Goal: Information Seeking & Learning: Check status

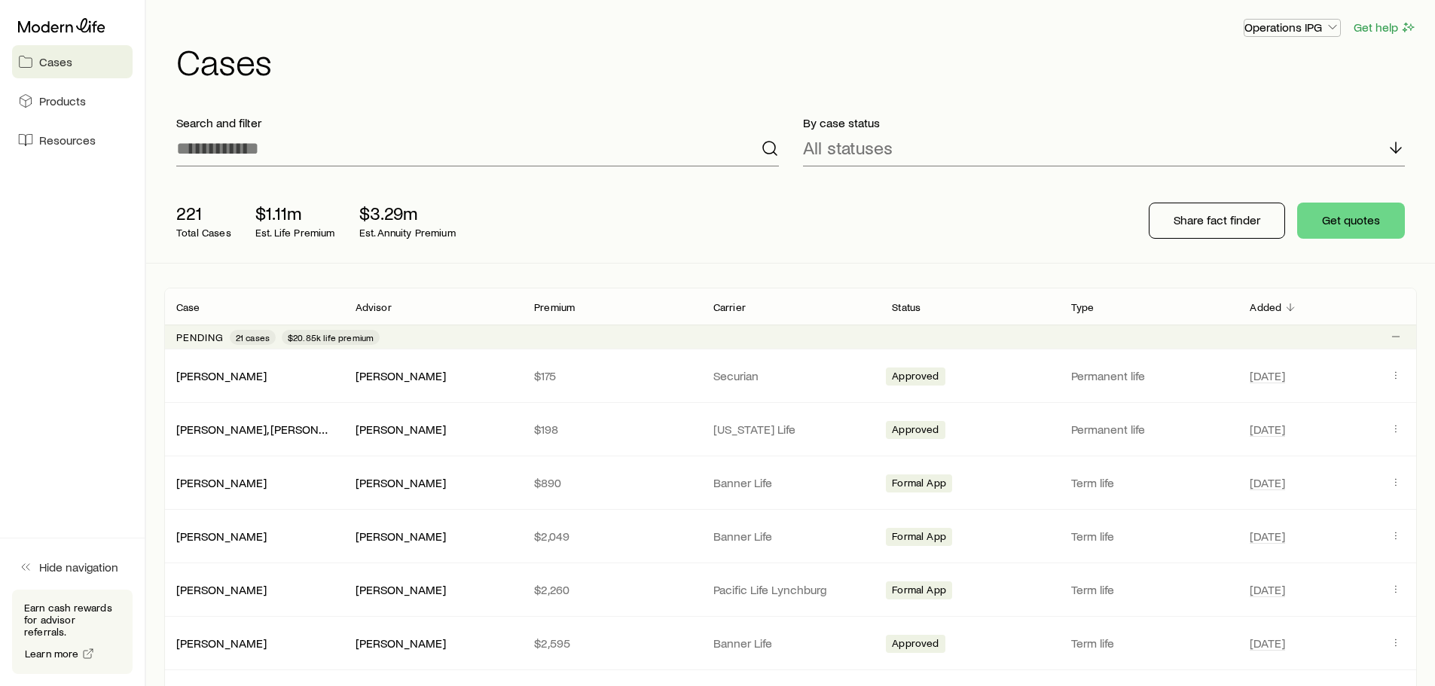
click at [1292, 22] on p "Operations IPG" at bounding box center [1293, 27] width 96 height 15
click at [640, 53] on h1 "Cases" at bounding box center [796, 61] width 1241 height 36
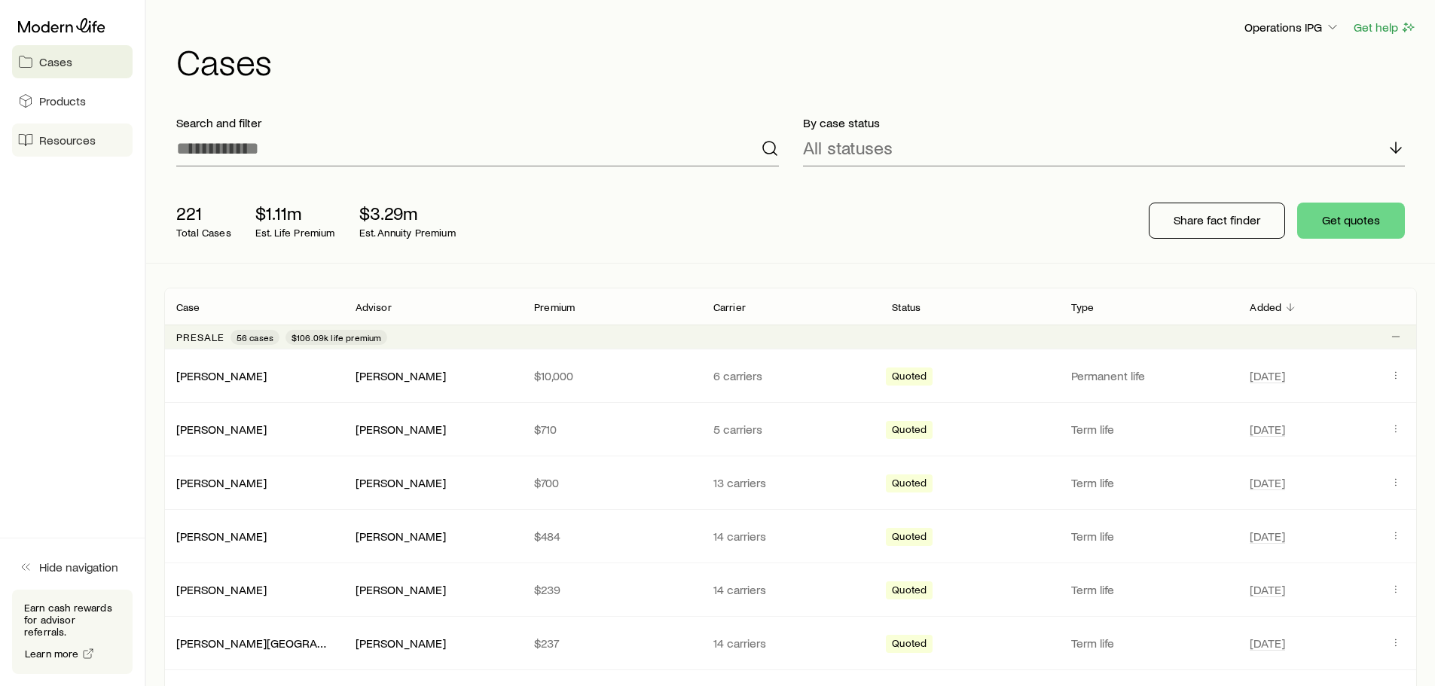
click at [58, 140] on span "Resources" at bounding box center [67, 140] width 57 height 15
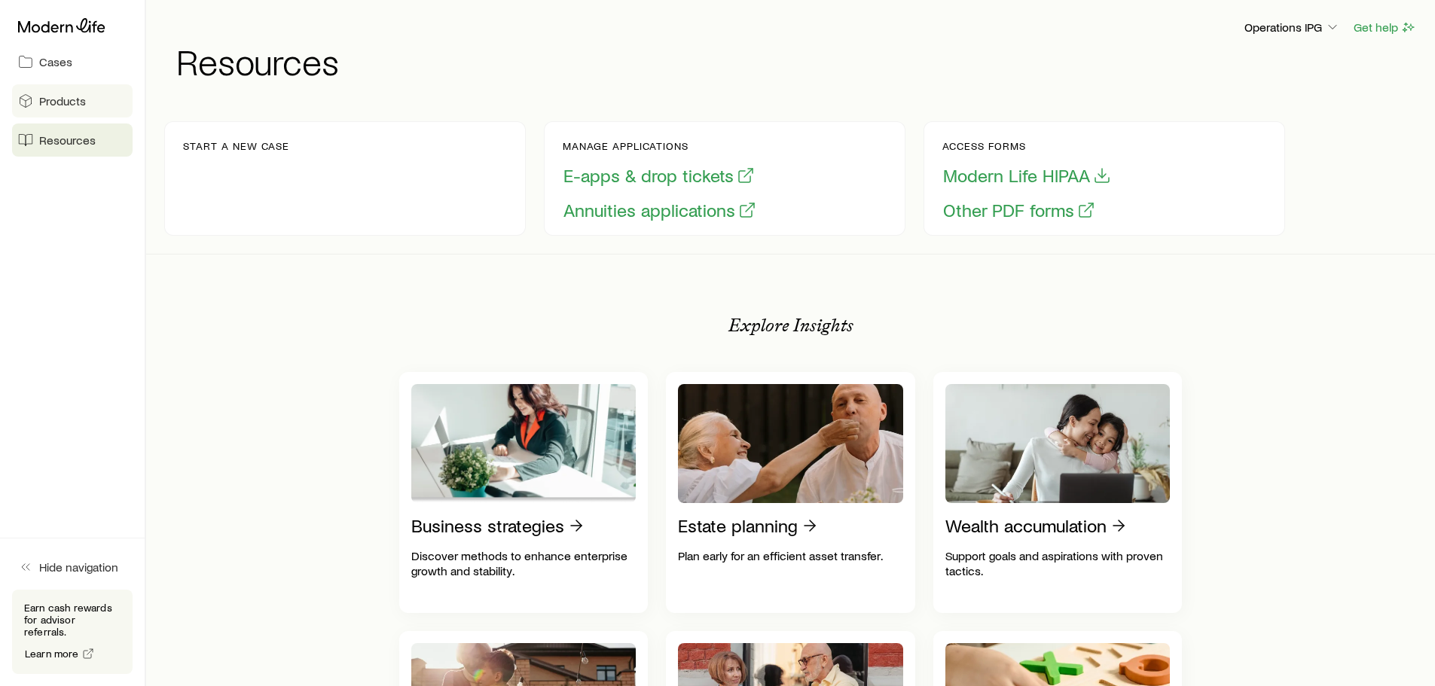
click at [67, 100] on span "Products" at bounding box center [62, 100] width 47 height 15
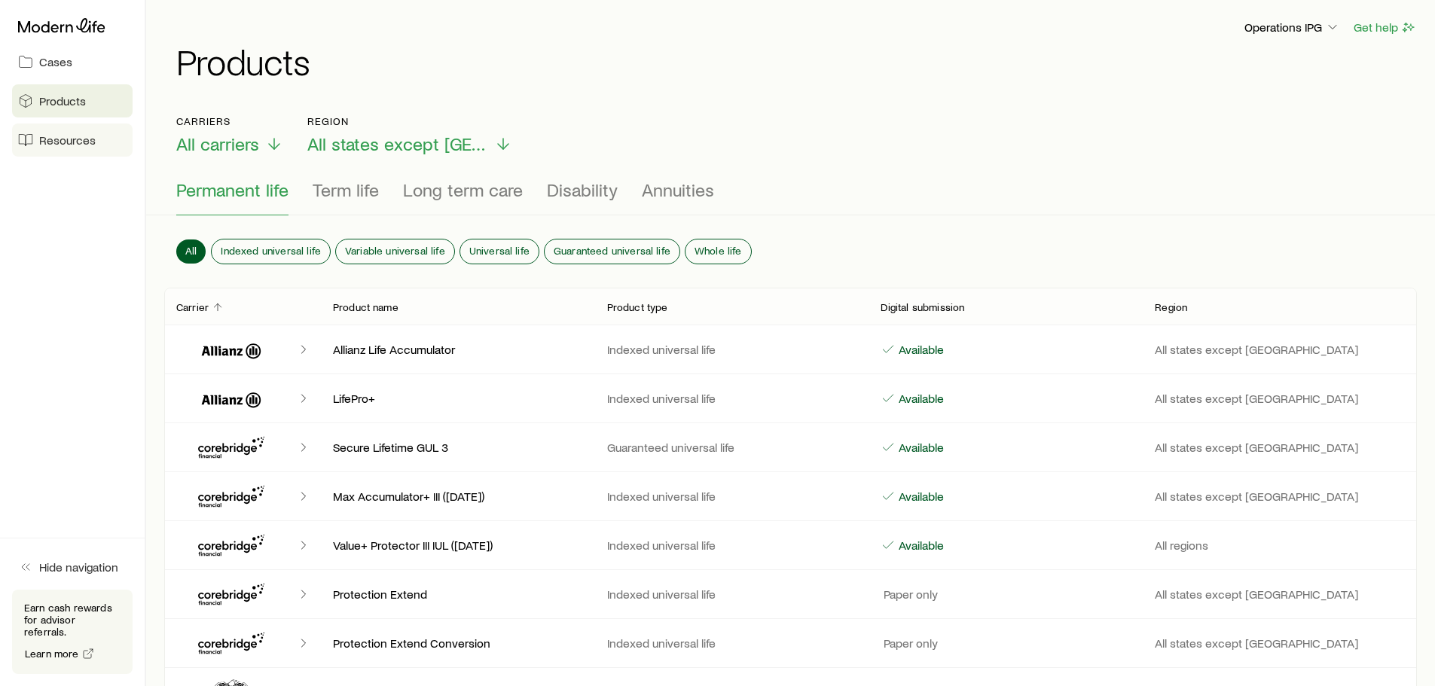
click at [80, 135] on span "Resources" at bounding box center [67, 140] width 57 height 15
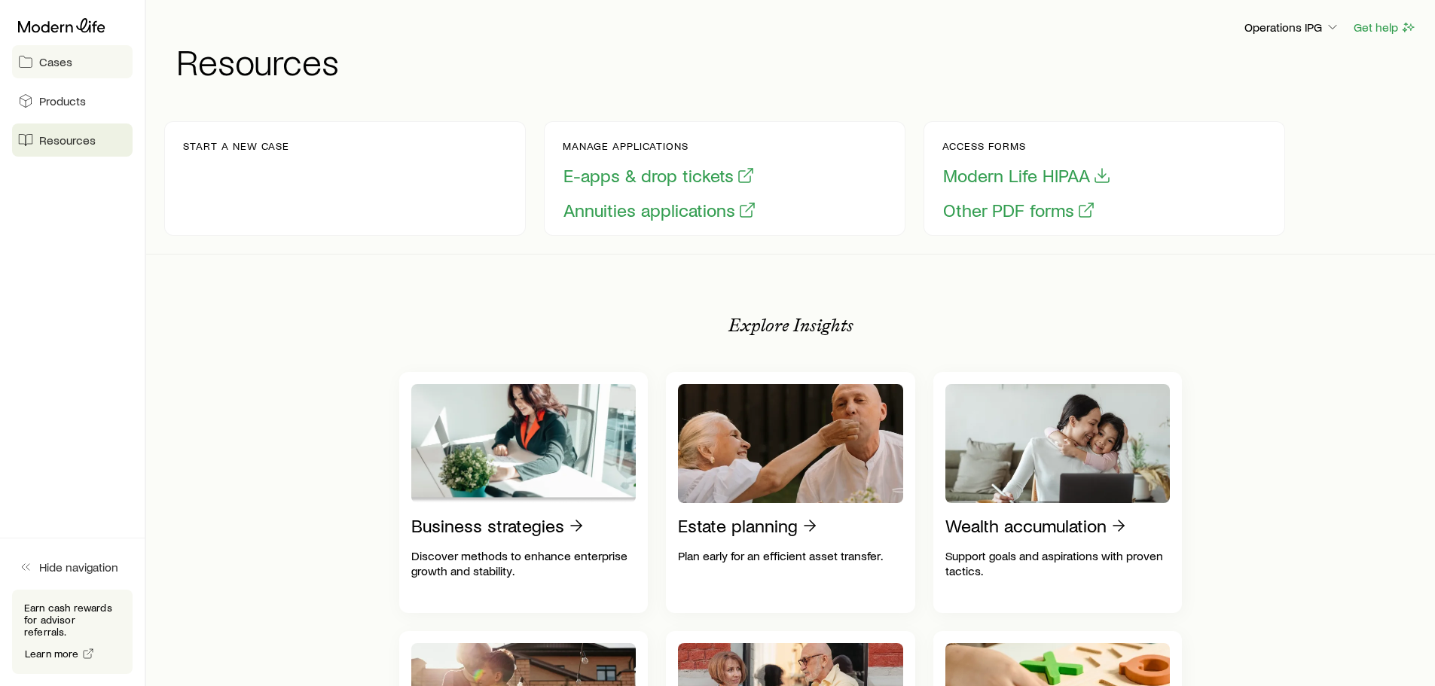
click at [63, 51] on link "Cases" at bounding box center [72, 61] width 121 height 33
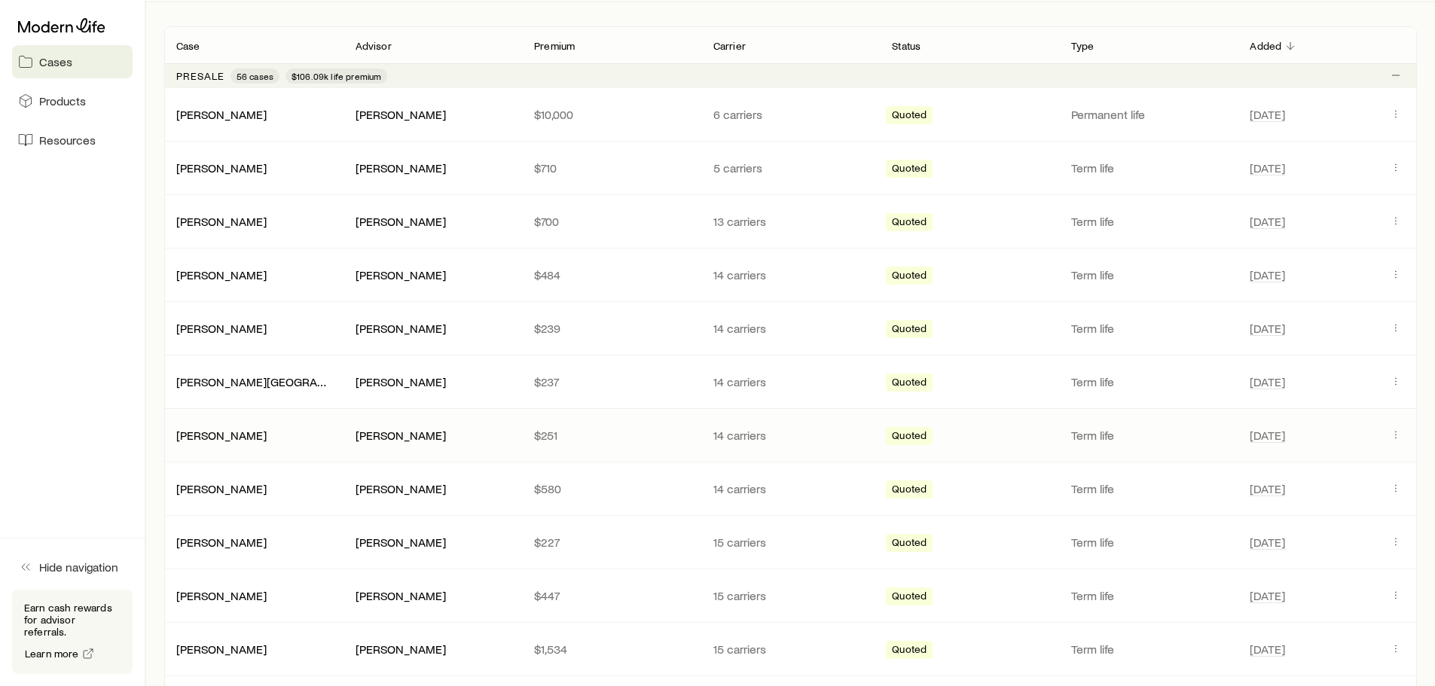
scroll to position [452, 0]
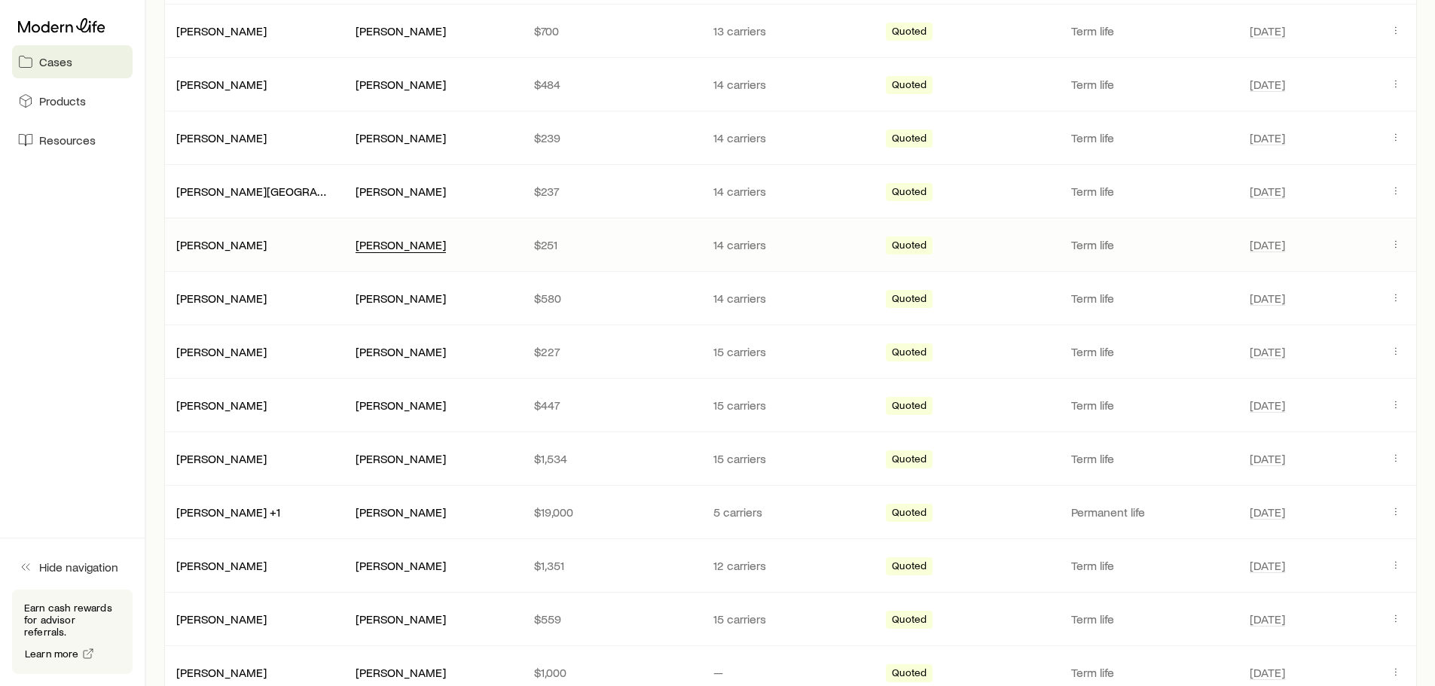
click at [395, 246] on div "[PERSON_NAME]" at bounding box center [401, 245] width 90 height 16
click at [413, 244] on div "[PERSON_NAME]" at bounding box center [401, 245] width 90 height 16
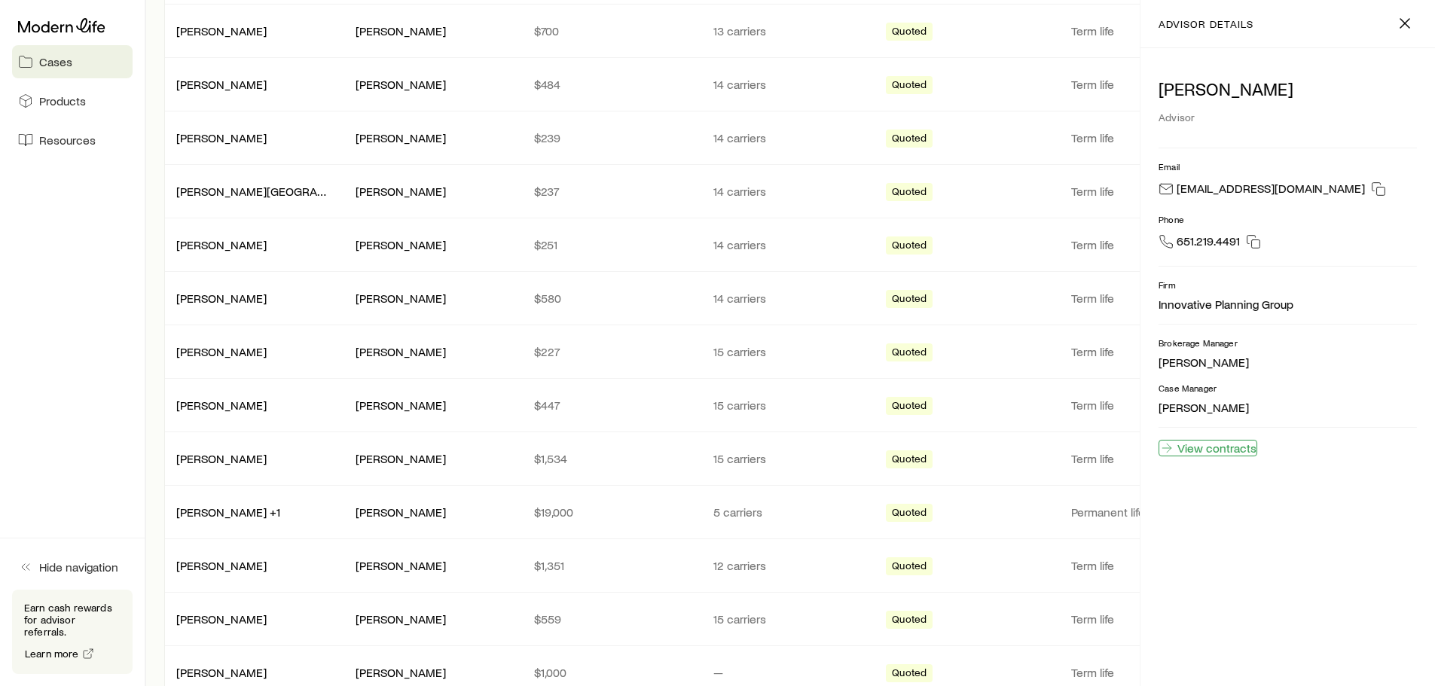
click at [1245, 451] on link "View contracts" at bounding box center [1208, 448] width 99 height 17
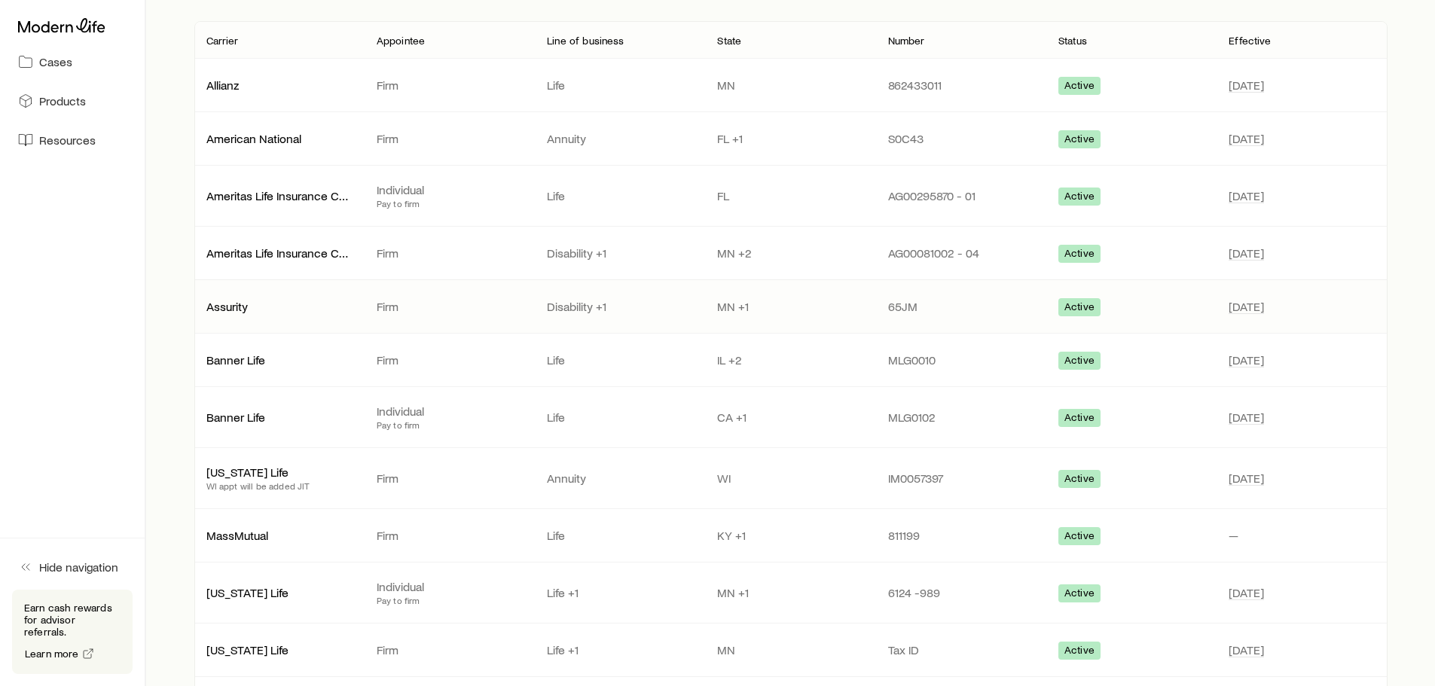
scroll to position [301, 0]
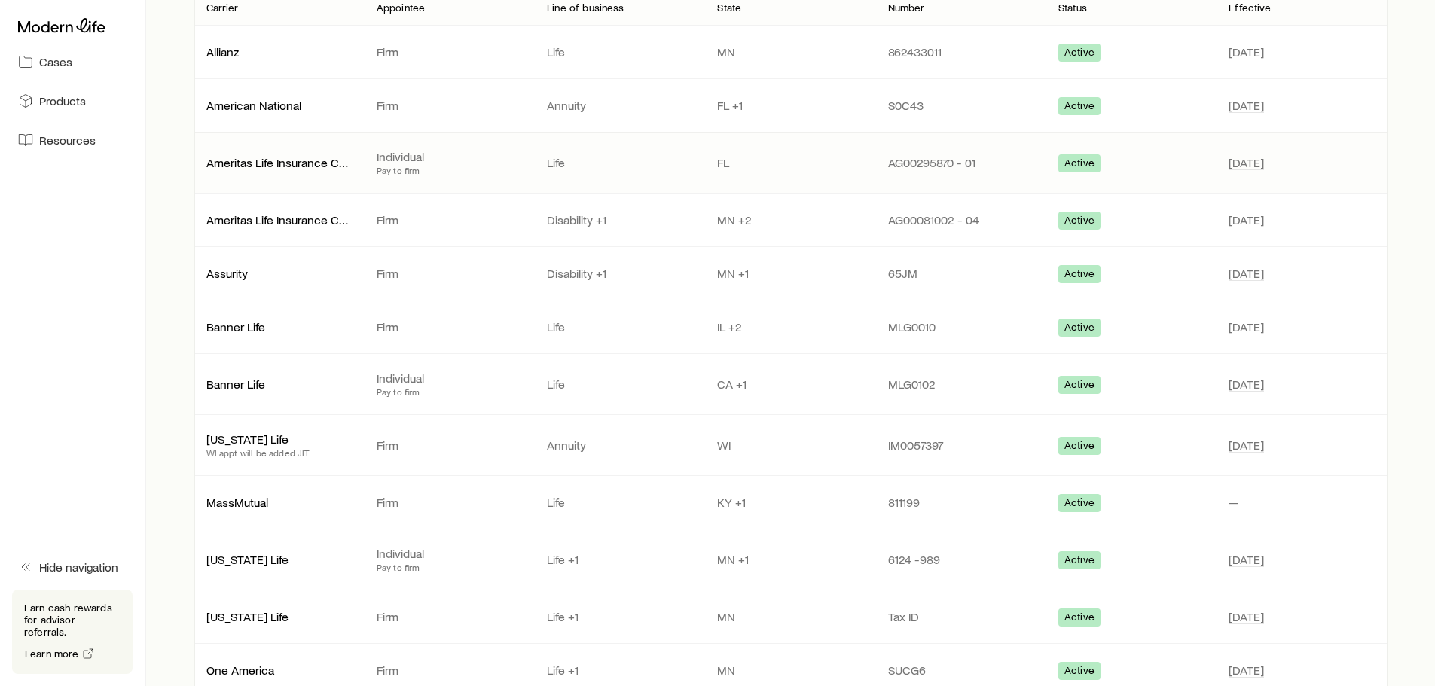
click at [721, 163] on p "FL" at bounding box center [790, 162] width 146 height 15
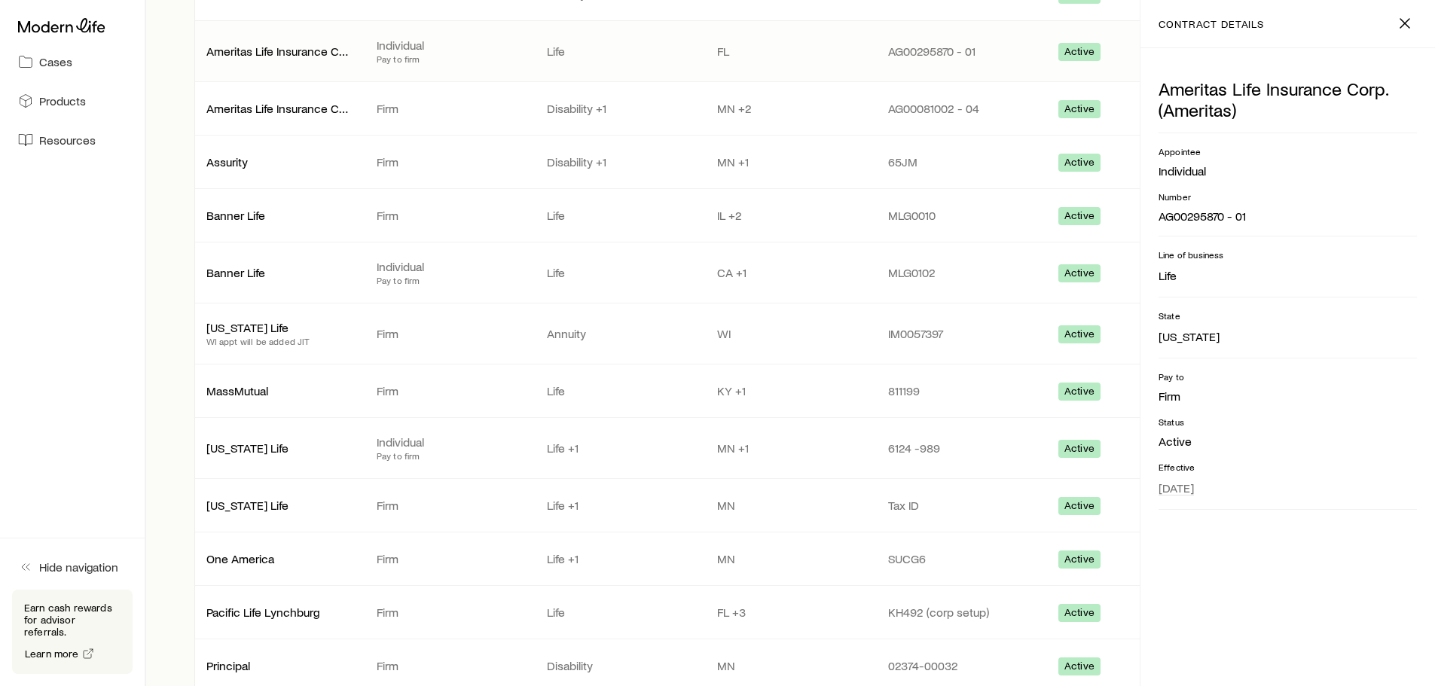
scroll to position [452, 0]
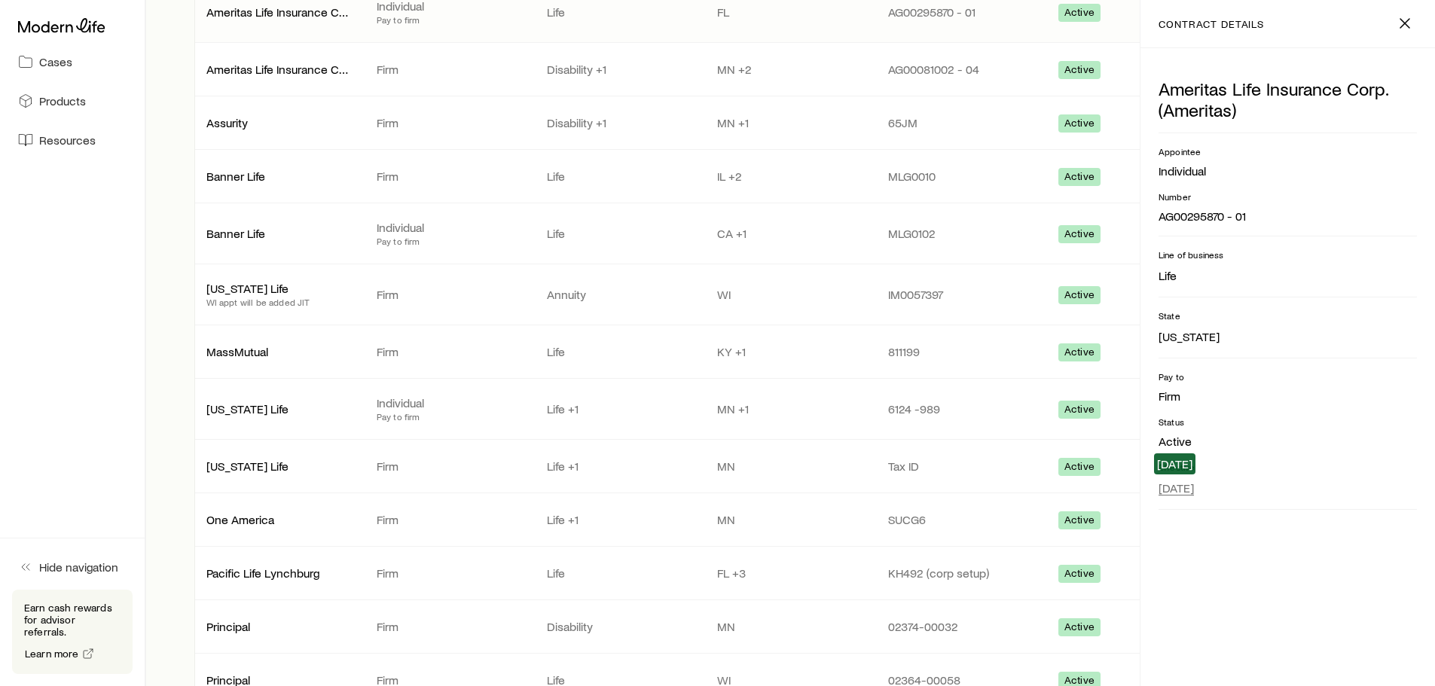
click at [1179, 488] on span "[DATE]" at bounding box center [1176, 488] width 35 height 15
click at [1282, 389] on p "Firm" at bounding box center [1288, 396] width 258 height 15
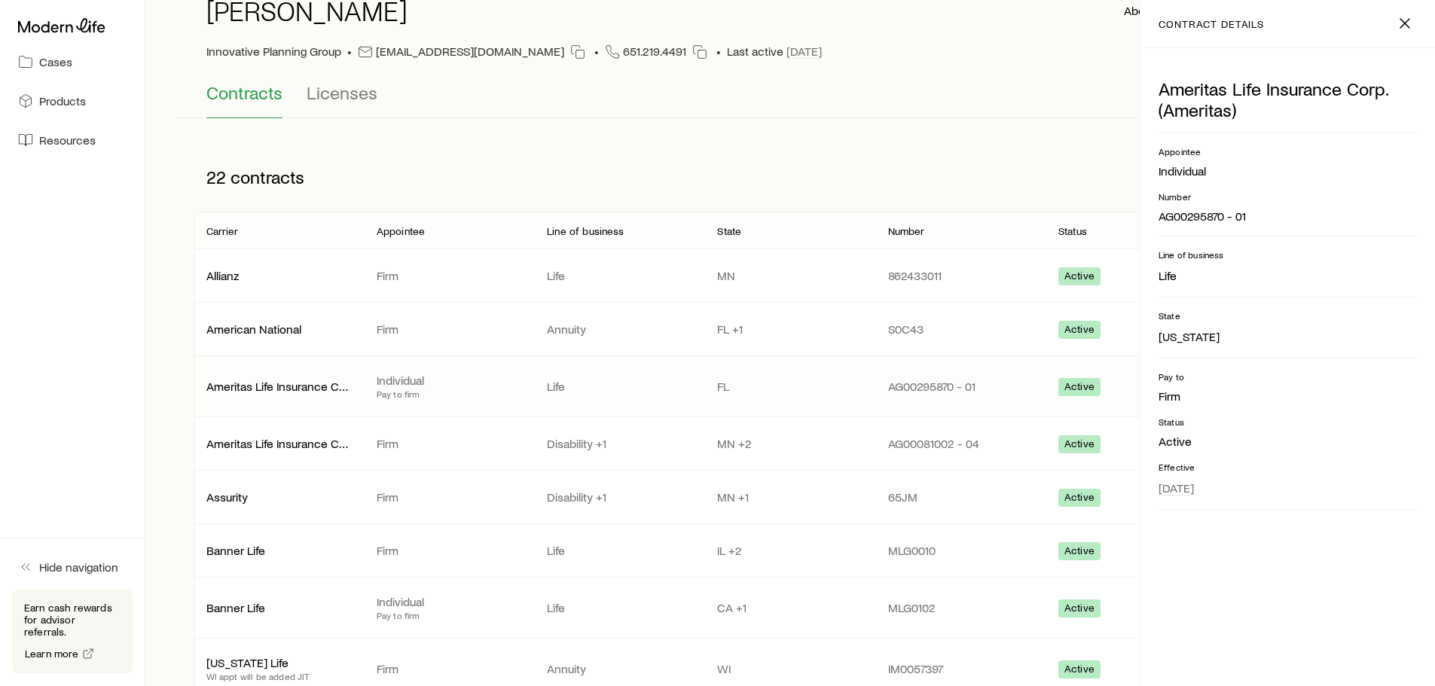
scroll to position [75, 0]
click at [806, 380] on div "Ameritas Life Insurance Corp. (Ameritas) Individual Pay to firm Life FL AG00295…" at bounding box center [790, 389] width 1193 height 60
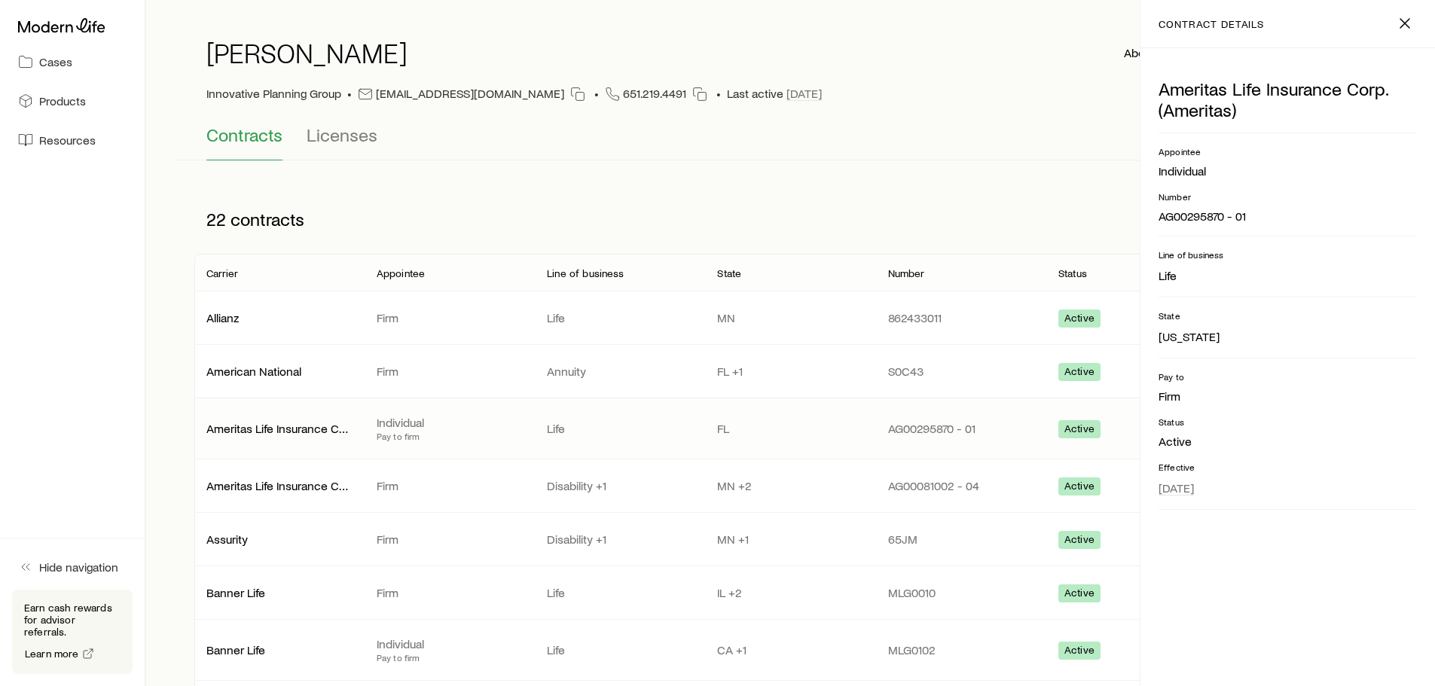
scroll to position [0, 0]
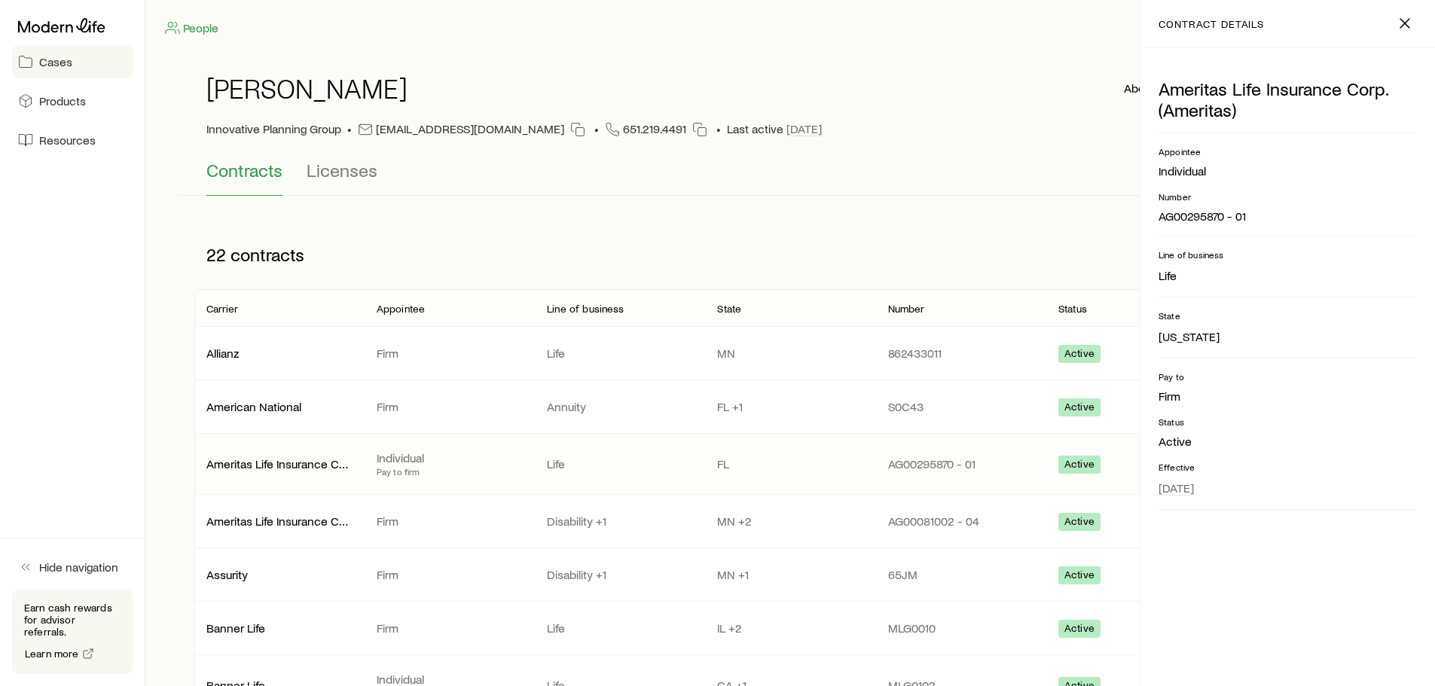
click at [102, 57] on link "Cases" at bounding box center [72, 61] width 121 height 33
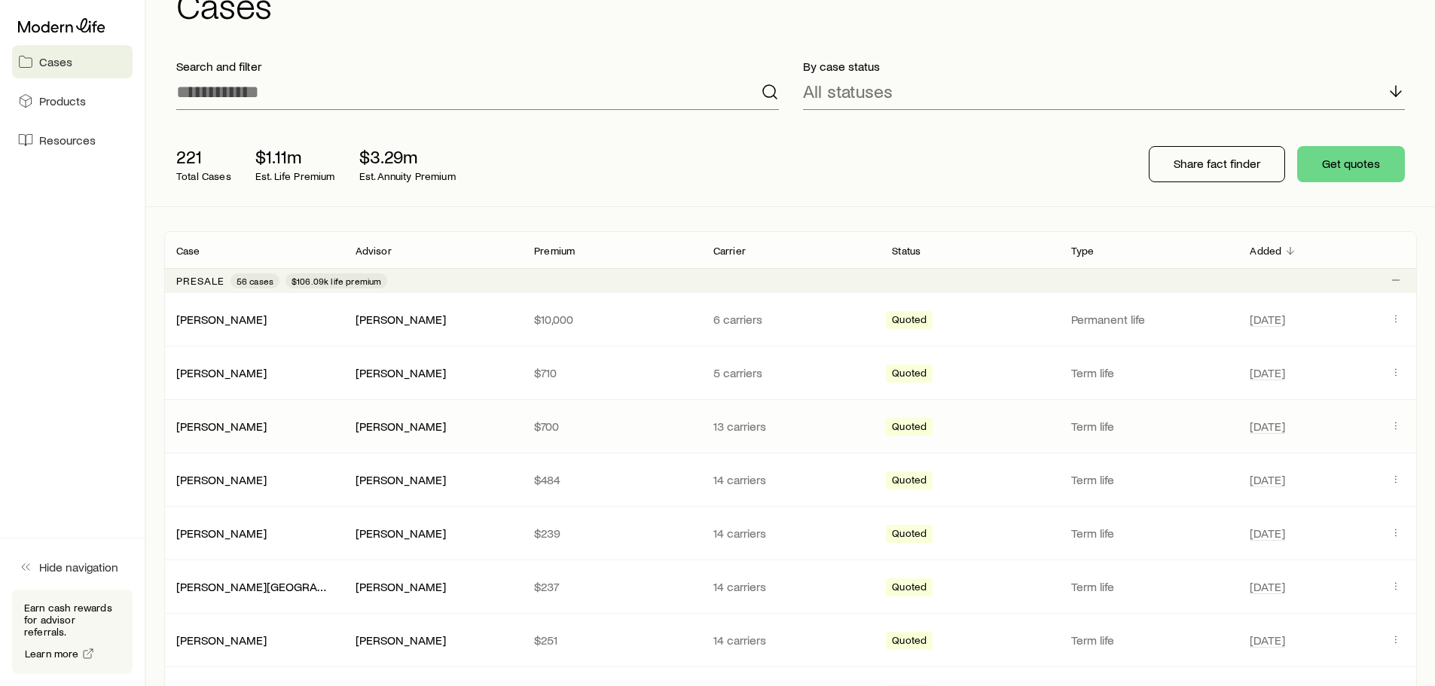
scroll to position [151, 0]
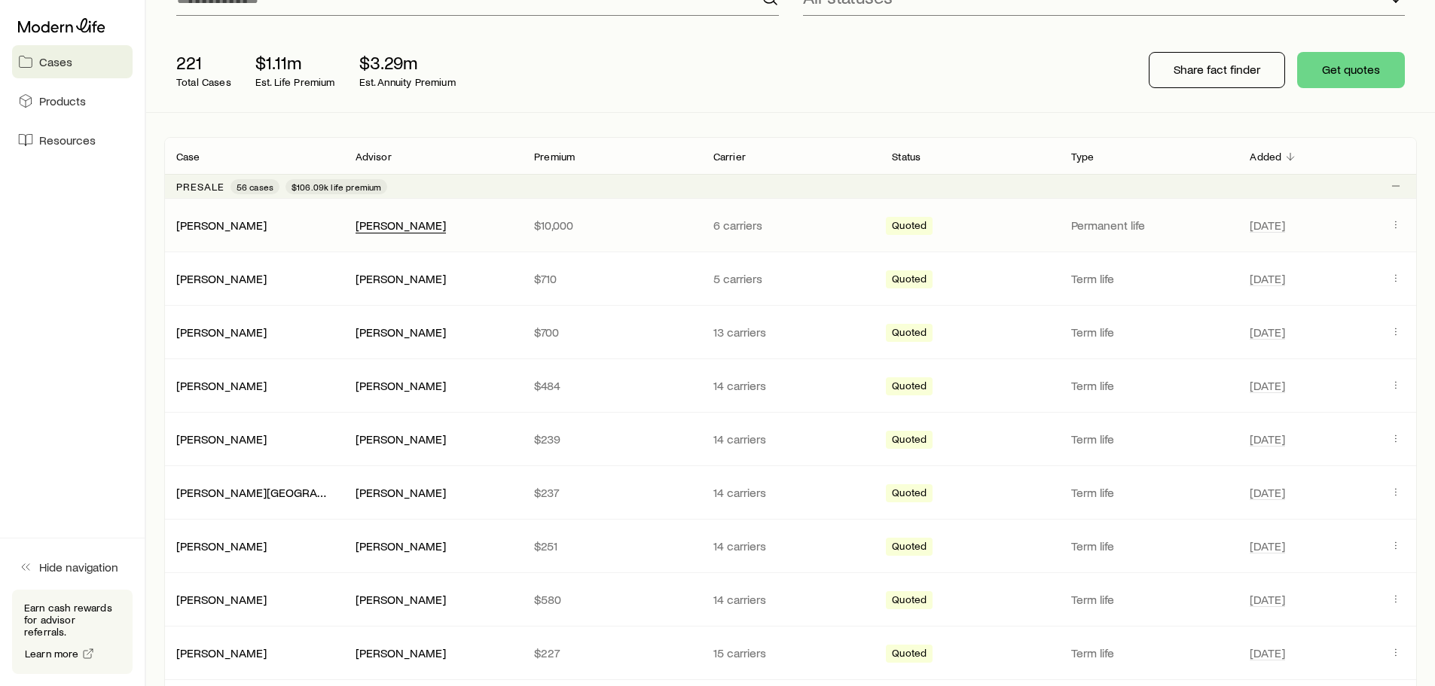
click at [406, 220] on div "[PERSON_NAME]" at bounding box center [401, 226] width 90 height 16
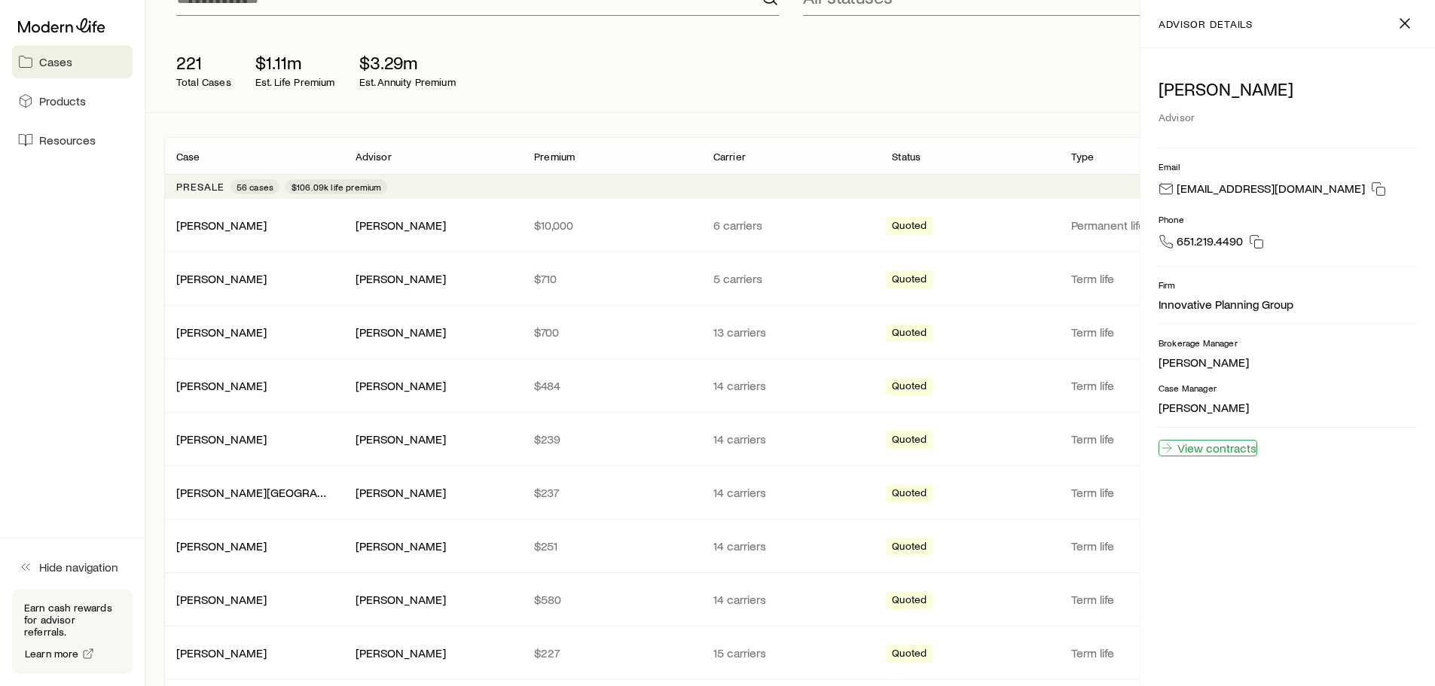
click at [1222, 448] on link "View contracts" at bounding box center [1208, 448] width 99 height 17
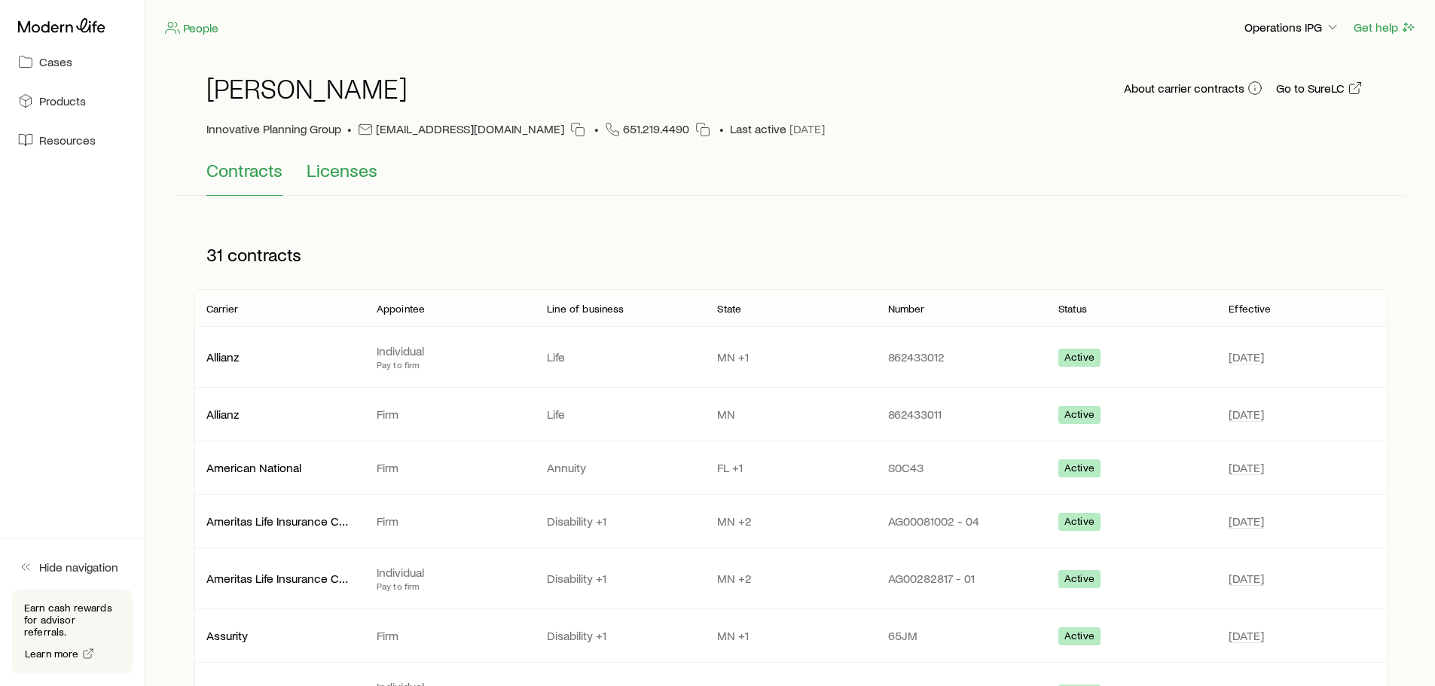
click at [319, 173] on span "Licenses" at bounding box center [342, 170] width 71 height 21
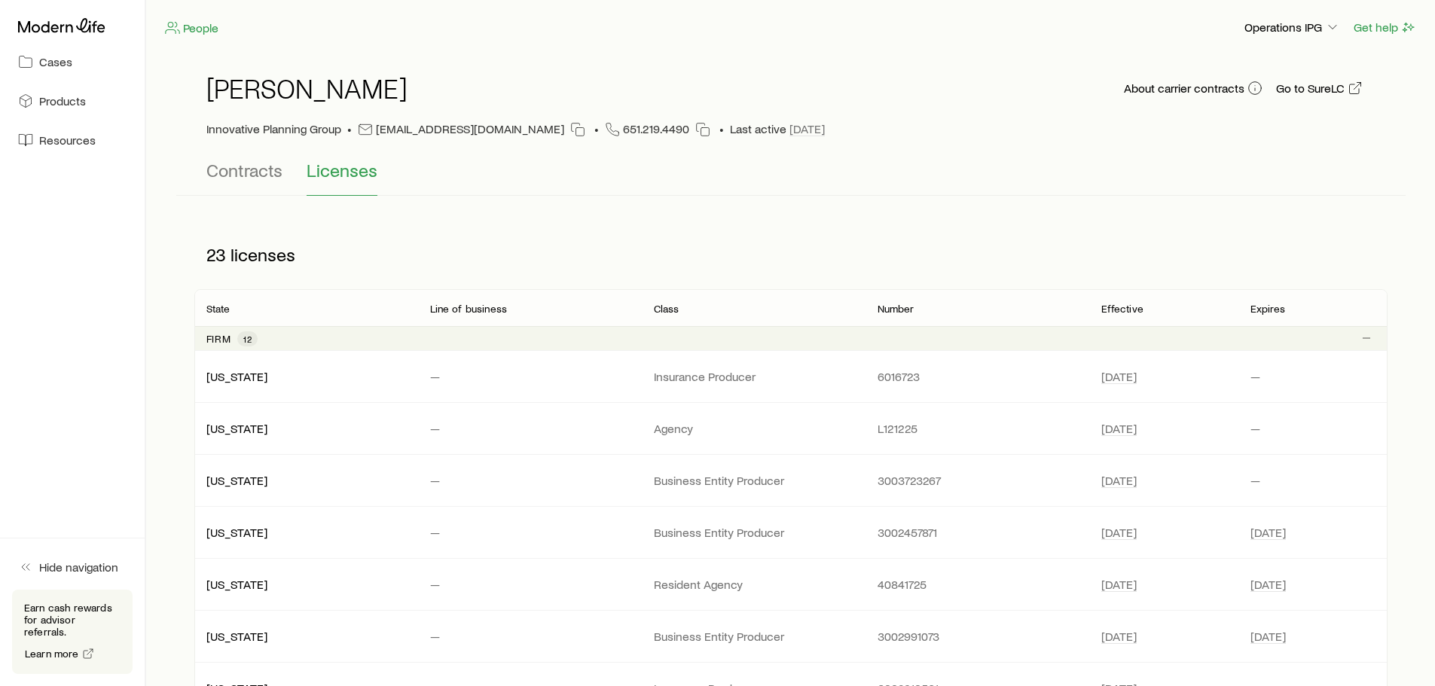
click at [250, 155] on div "[PERSON_NAME] About carrier contracts Go to SureLC Innovative Planning Group • …" at bounding box center [790, 107] width 1169 height 105
click at [253, 170] on span "Contracts" at bounding box center [244, 170] width 76 height 21
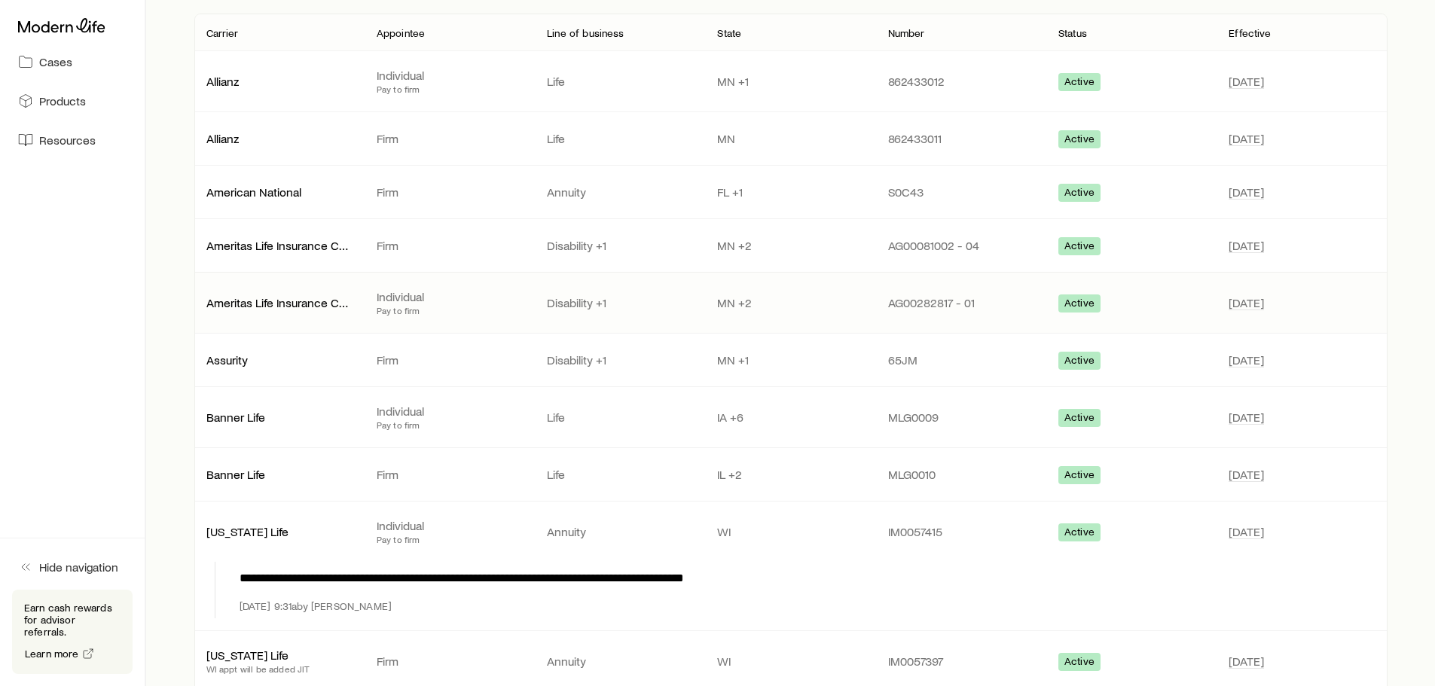
scroll to position [301, 0]
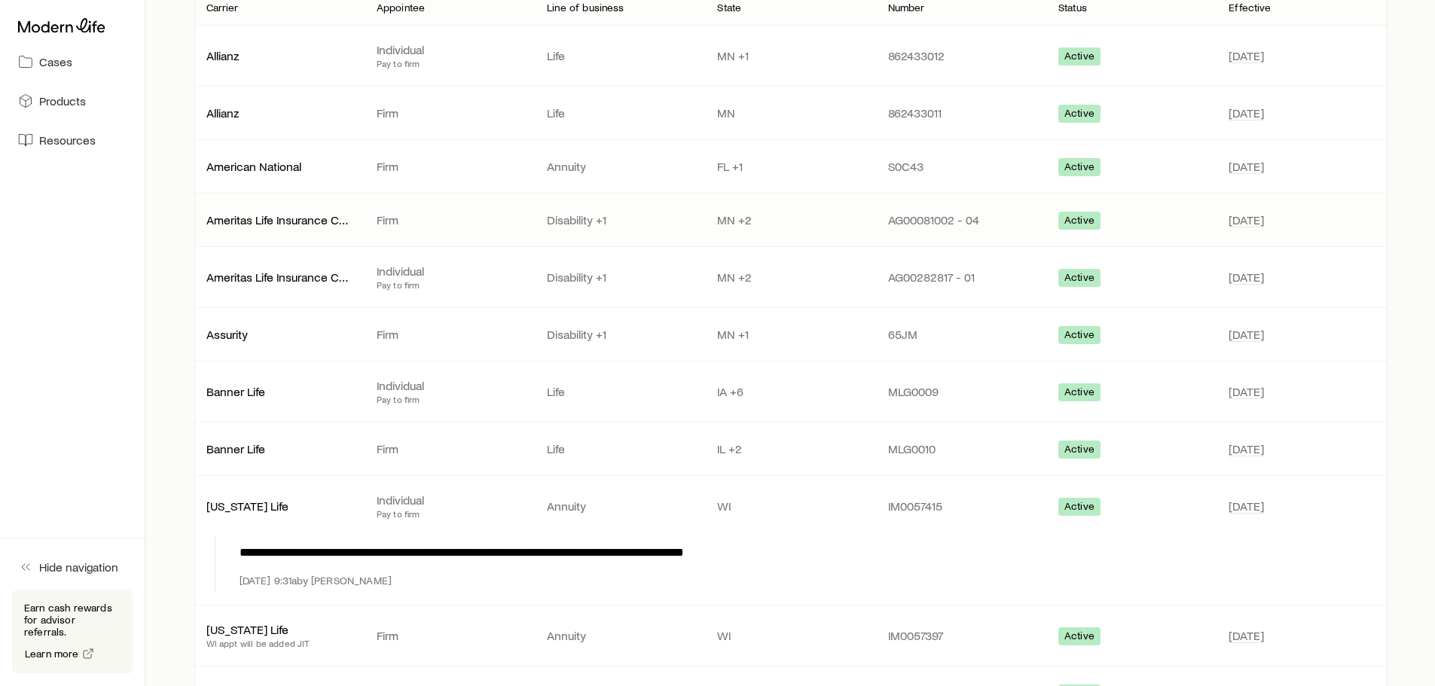
click at [738, 220] on p "MN +2" at bounding box center [790, 219] width 146 height 15
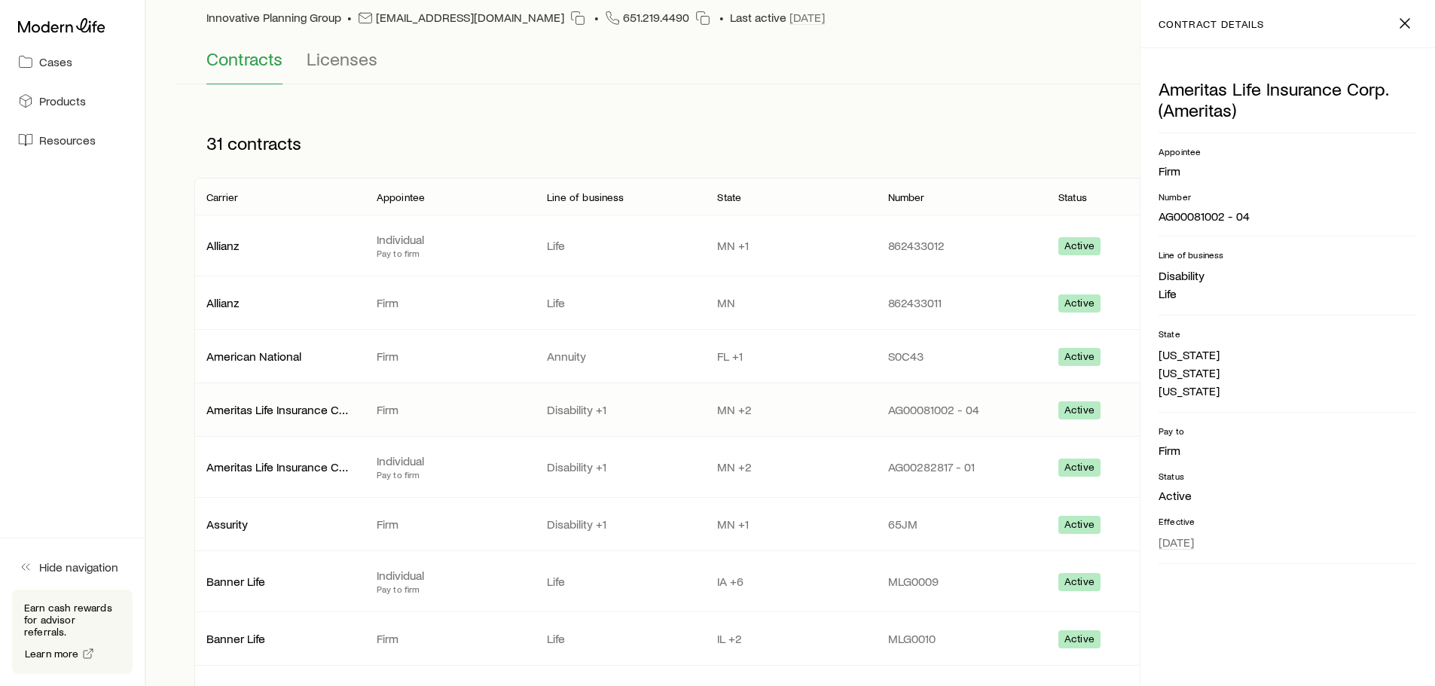
scroll to position [0, 0]
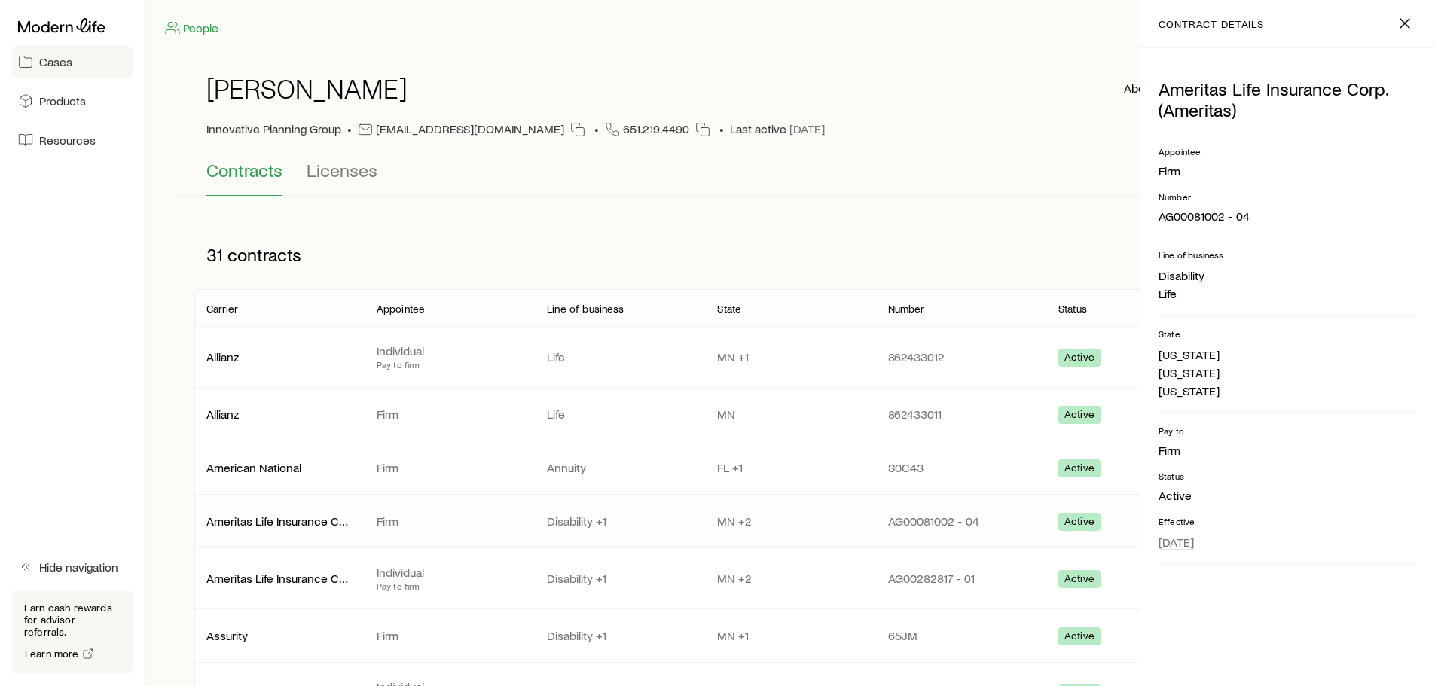
click at [82, 55] on link "Cases" at bounding box center [72, 61] width 121 height 33
